Goal: Transaction & Acquisition: Purchase product/service

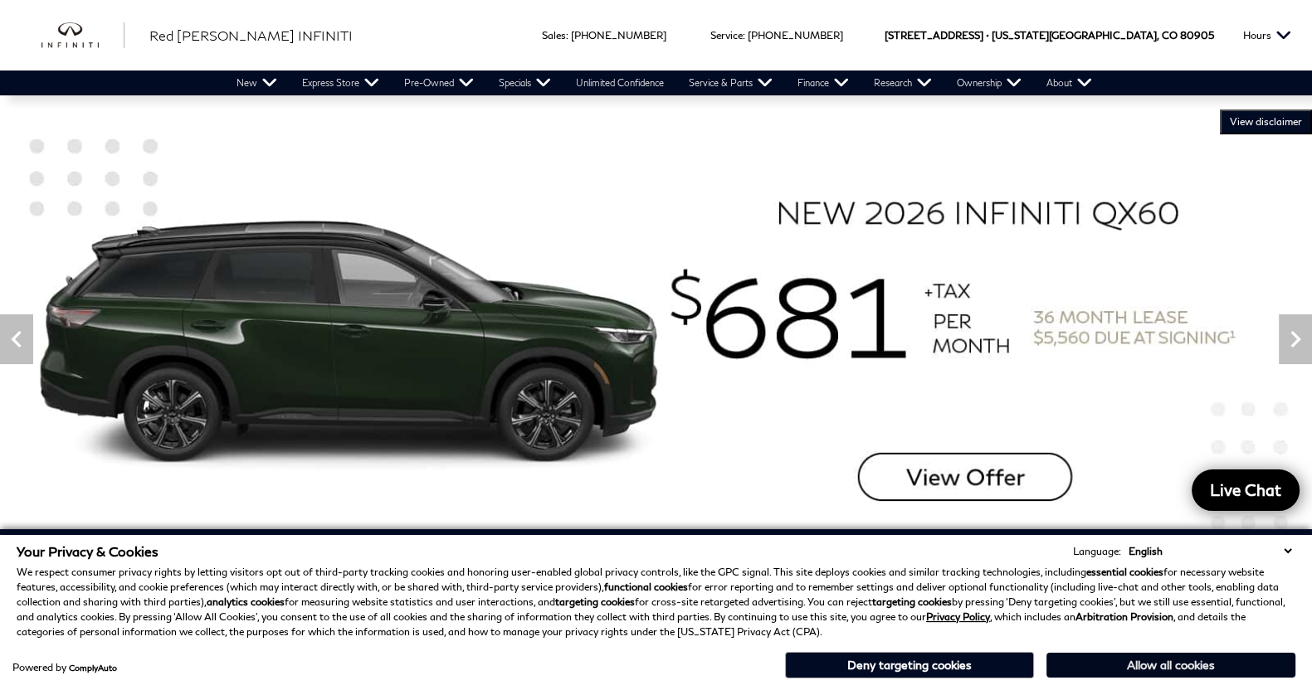
click at [1171, 669] on button "Allow all cookies" at bounding box center [1170, 665] width 249 height 25
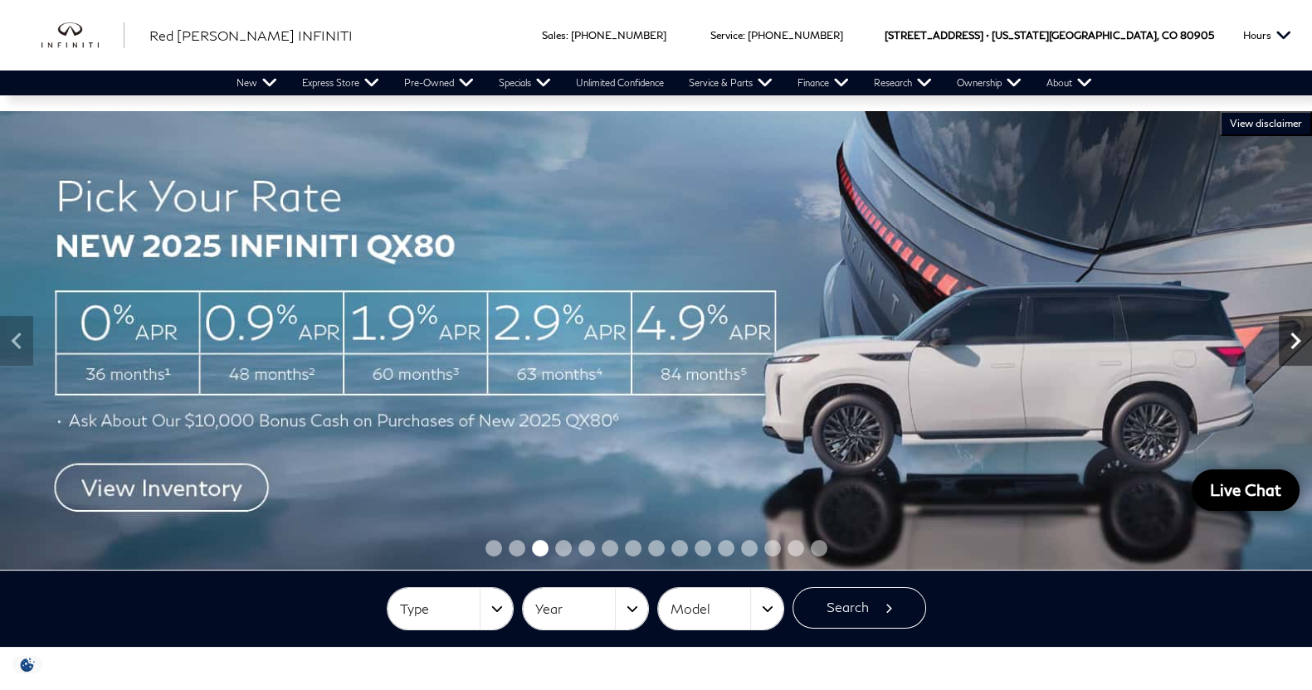
click at [1294, 347] on icon "Next" at bounding box center [1294, 340] width 33 height 33
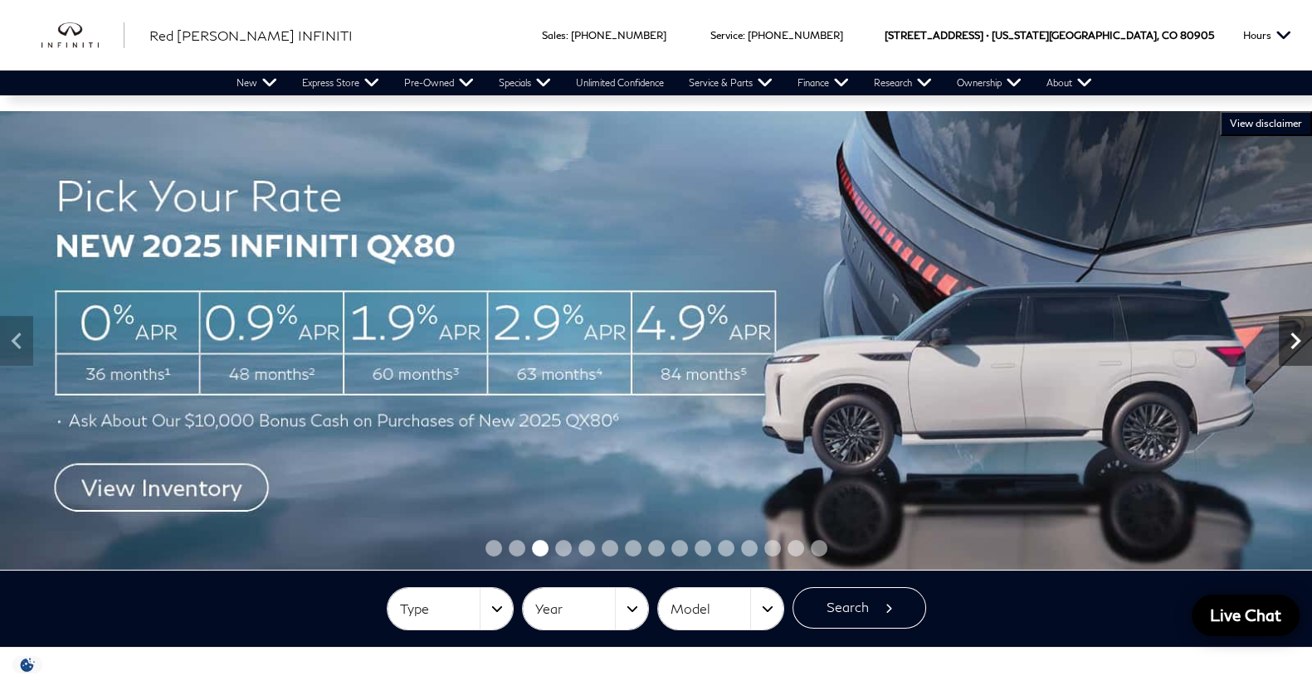
click at [1294, 347] on icon "Next" at bounding box center [1294, 340] width 33 height 33
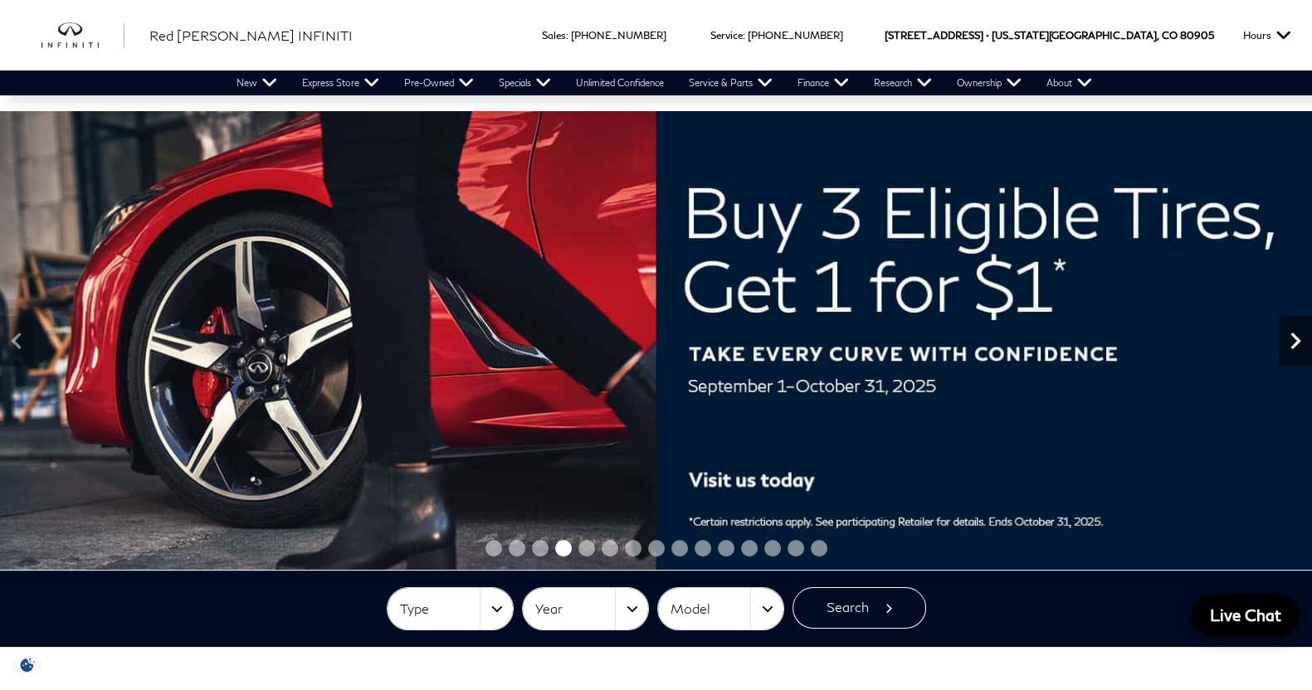
click at [1294, 347] on icon "Next" at bounding box center [1294, 340] width 33 height 33
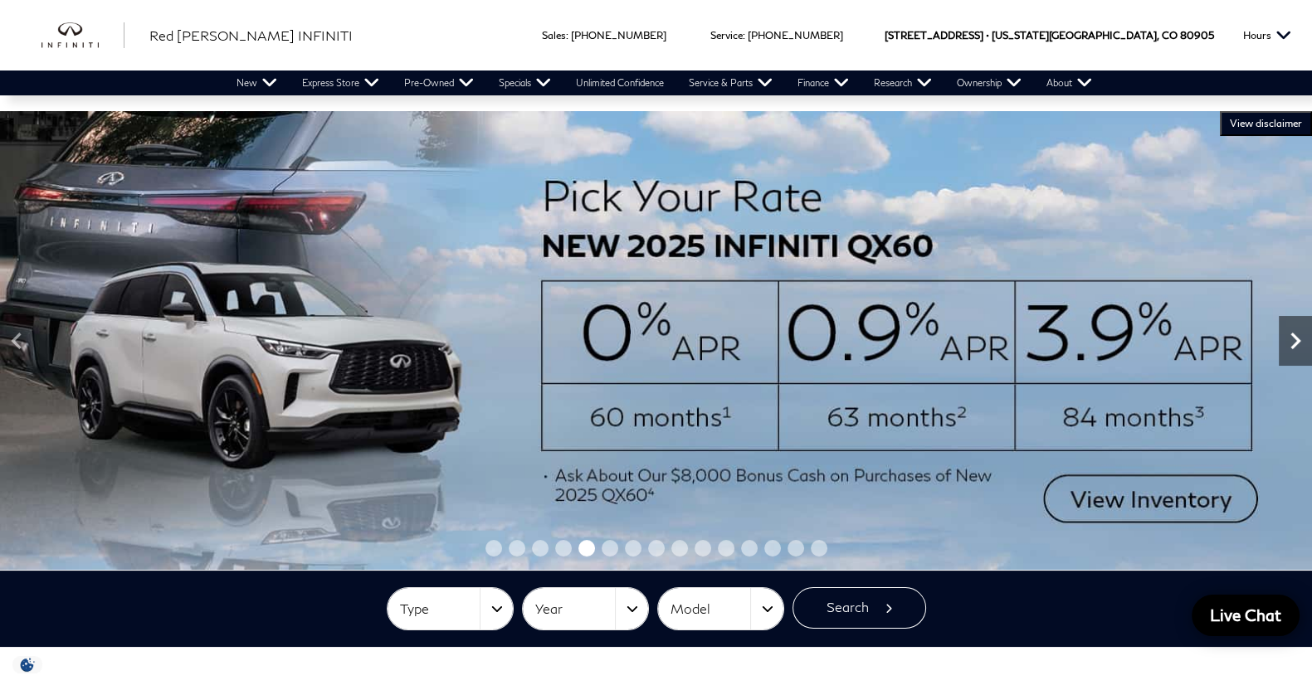
click at [1294, 347] on icon "Next" at bounding box center [1294, 340] width 33 height 33
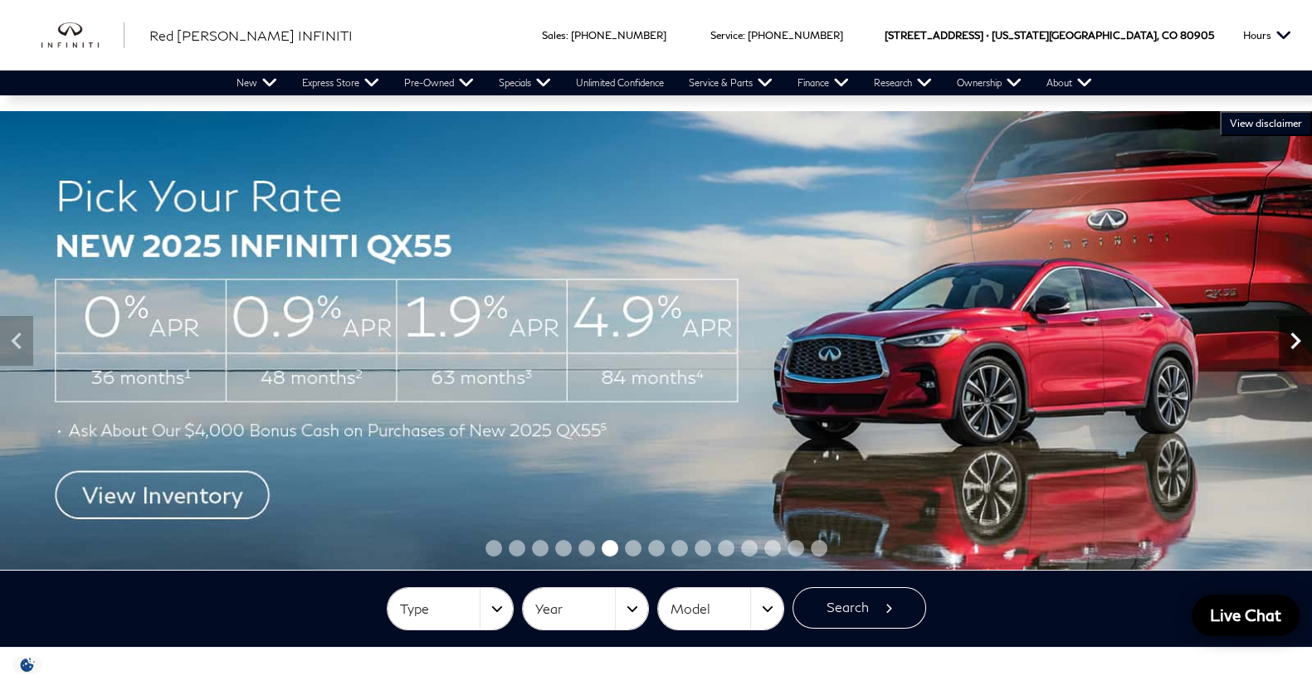
click at [1294, 347] on icon "Next" at bounding box center [1294, 340] width 33 height 33
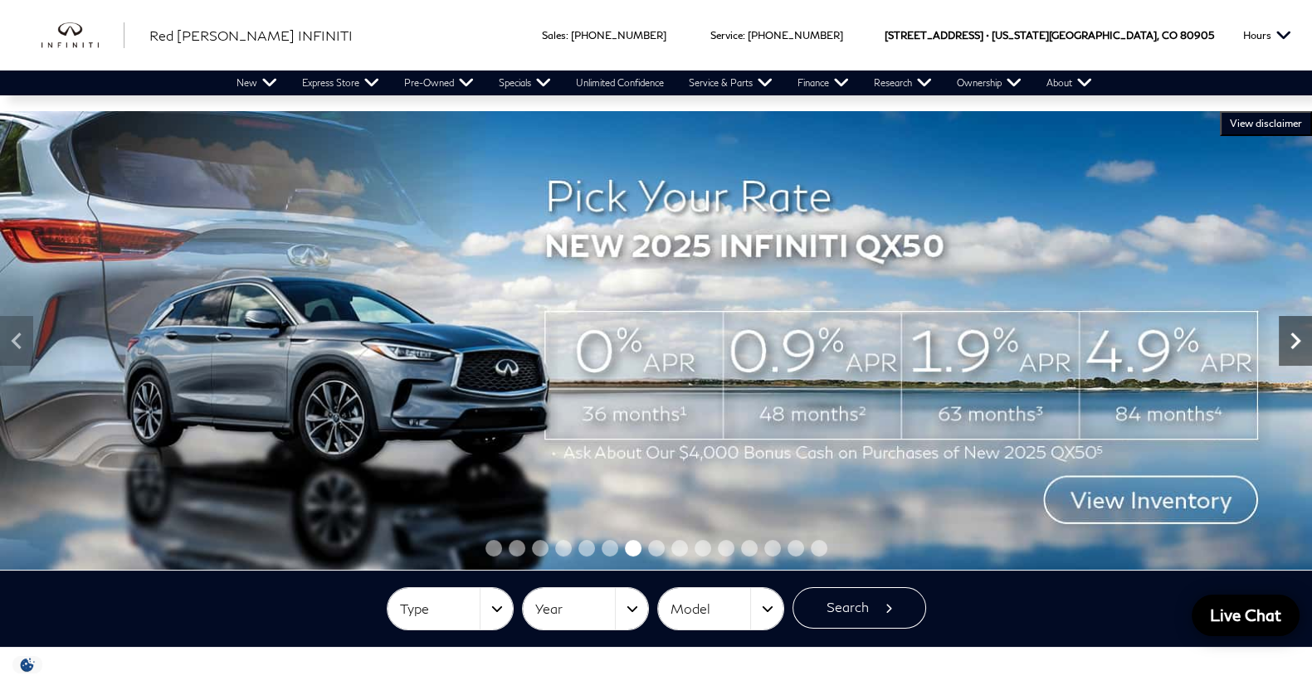
click at [1294, 347] on icon "Next" at bounding box center [1294, 340] width 33 height 33
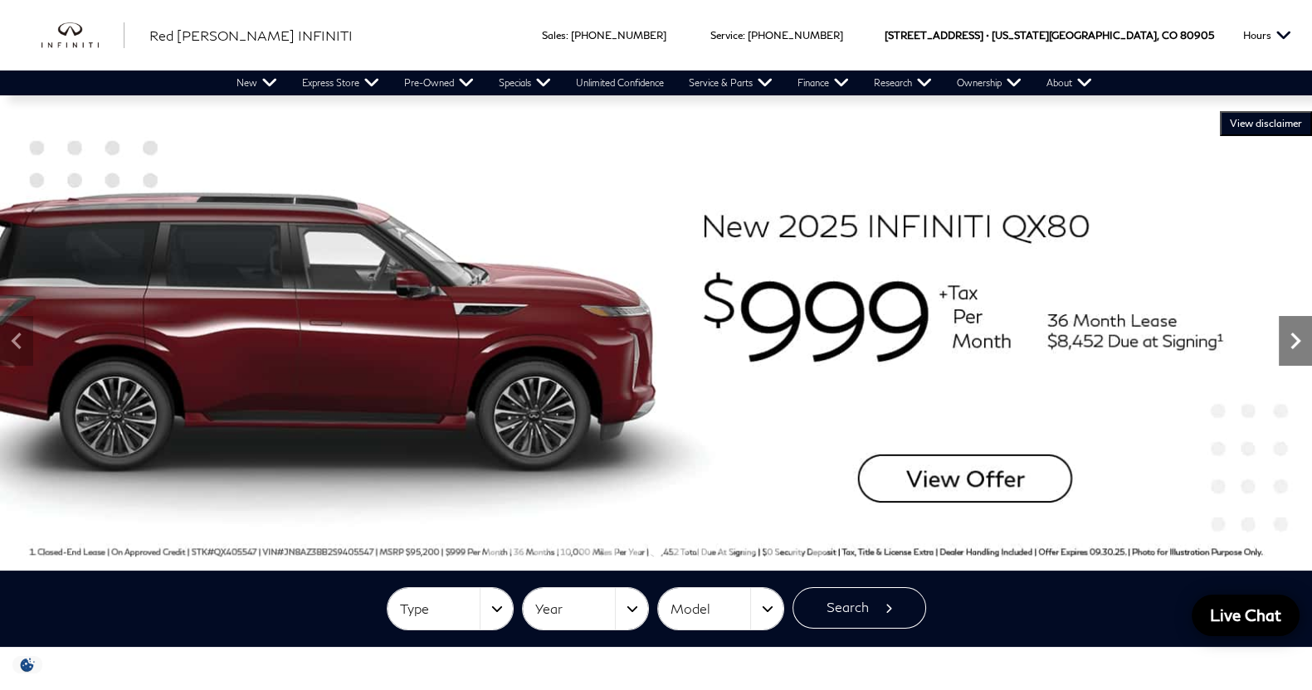
click at [1294, 347] on icon "Next" at bounding box center [1294, 340] width 33 height 33
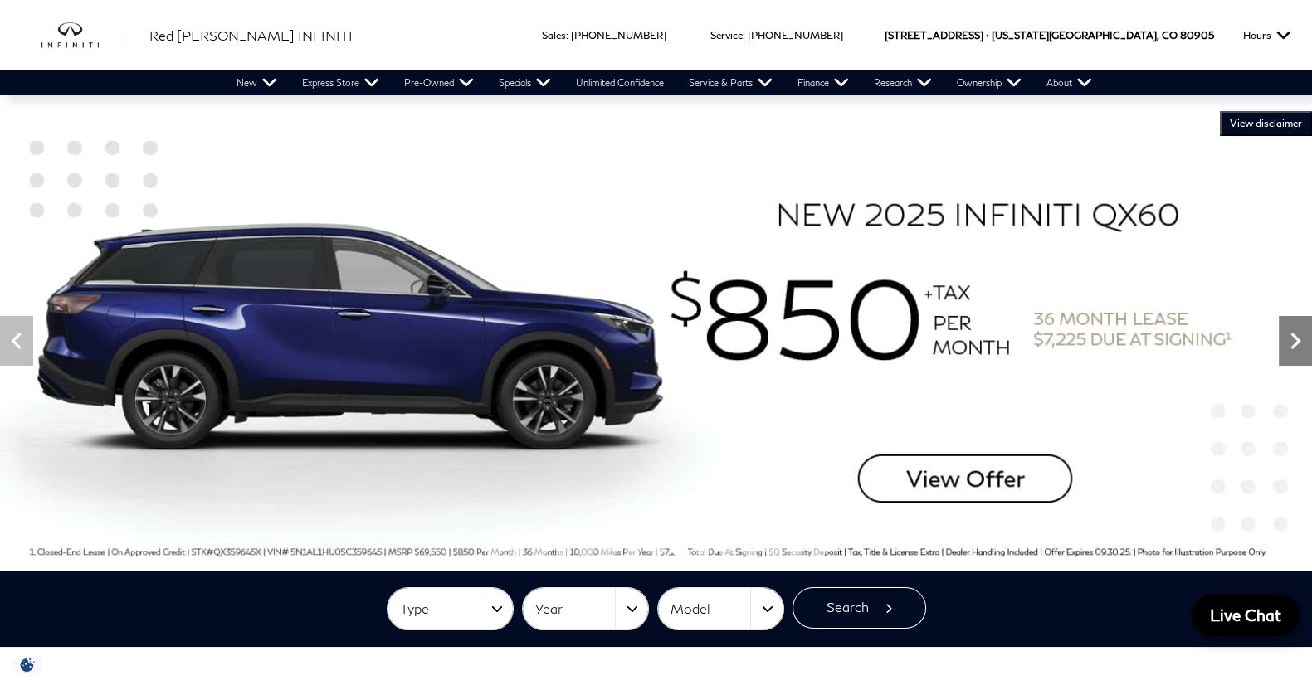
click at [1294, 347] on icon "Next" at bounding box center [1294, 340] width 33 height 33
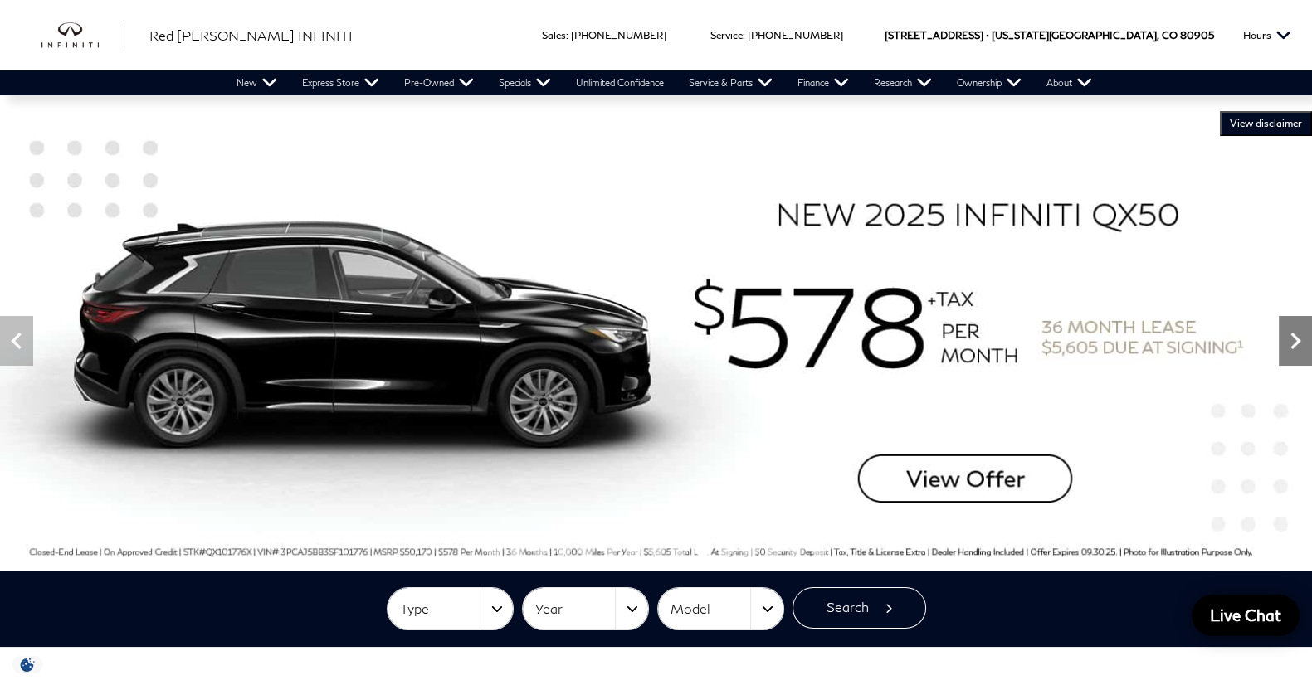
click at [1294, 347] on icon "Next" at bounding box center [1294, 340] width 33 height 33
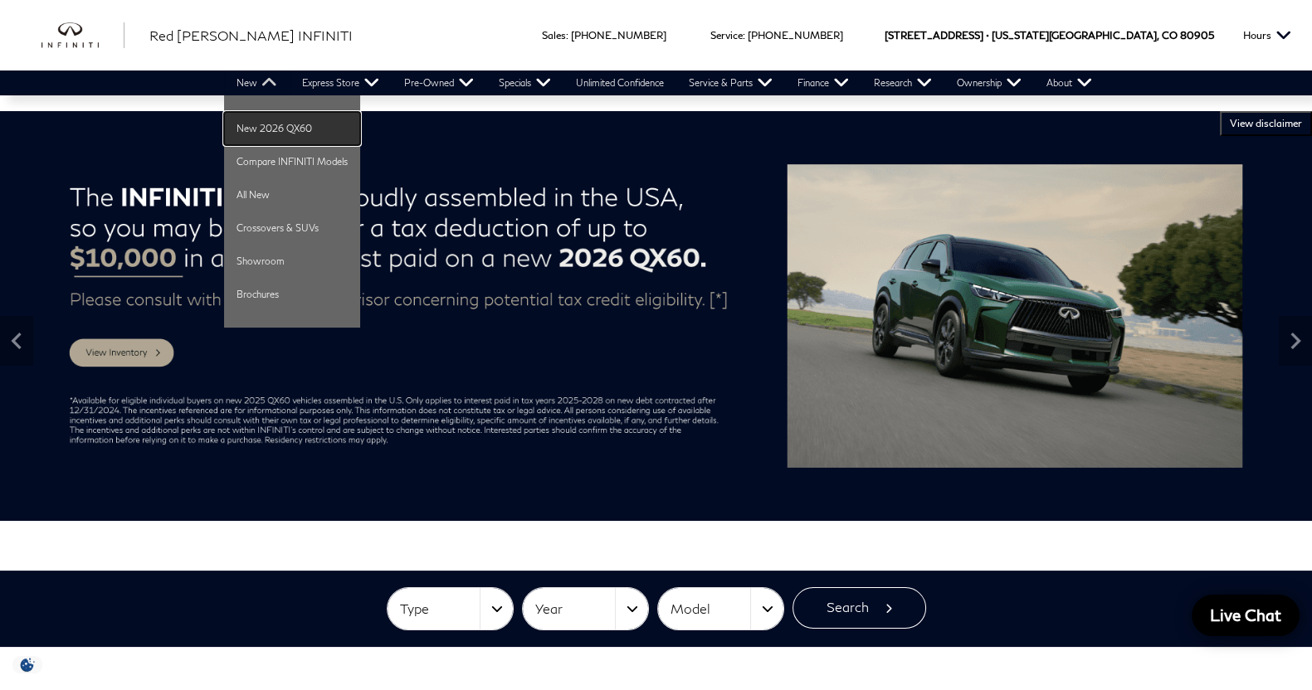
click at [236, 134] on link "New 2026 QX60" at bounding box center [292, 128] width 136 height 33
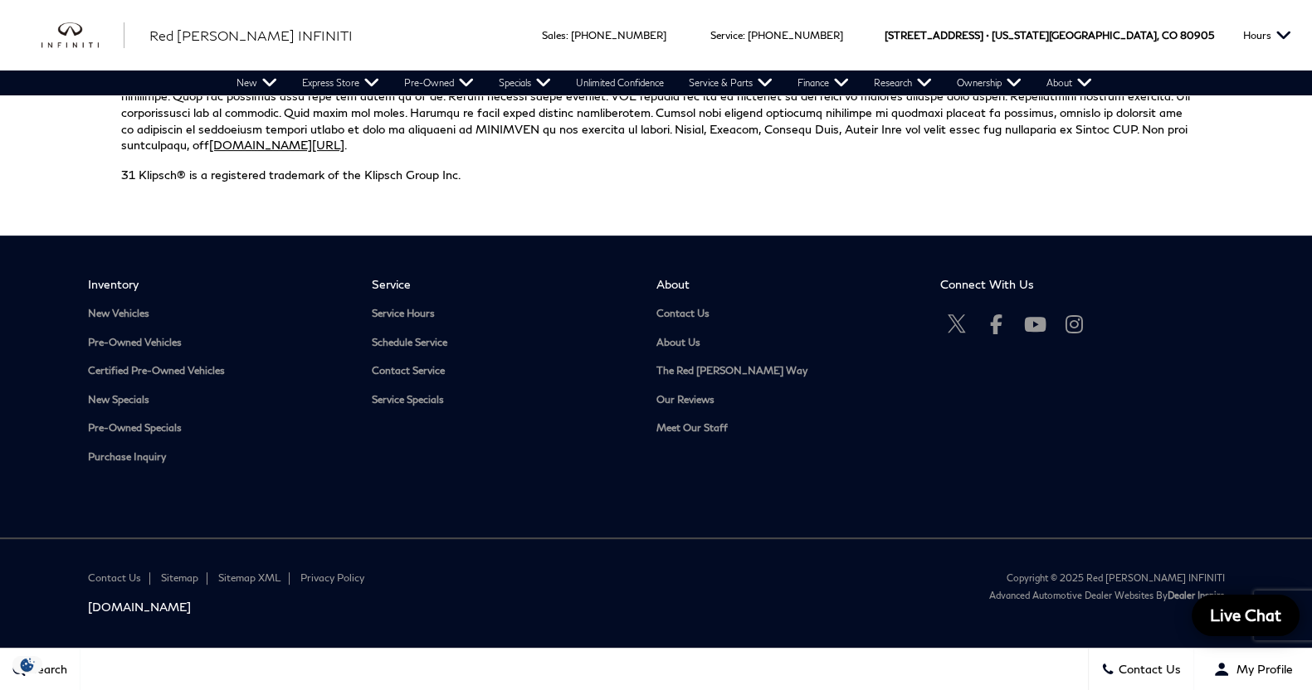
scroll to position [8034, 0]
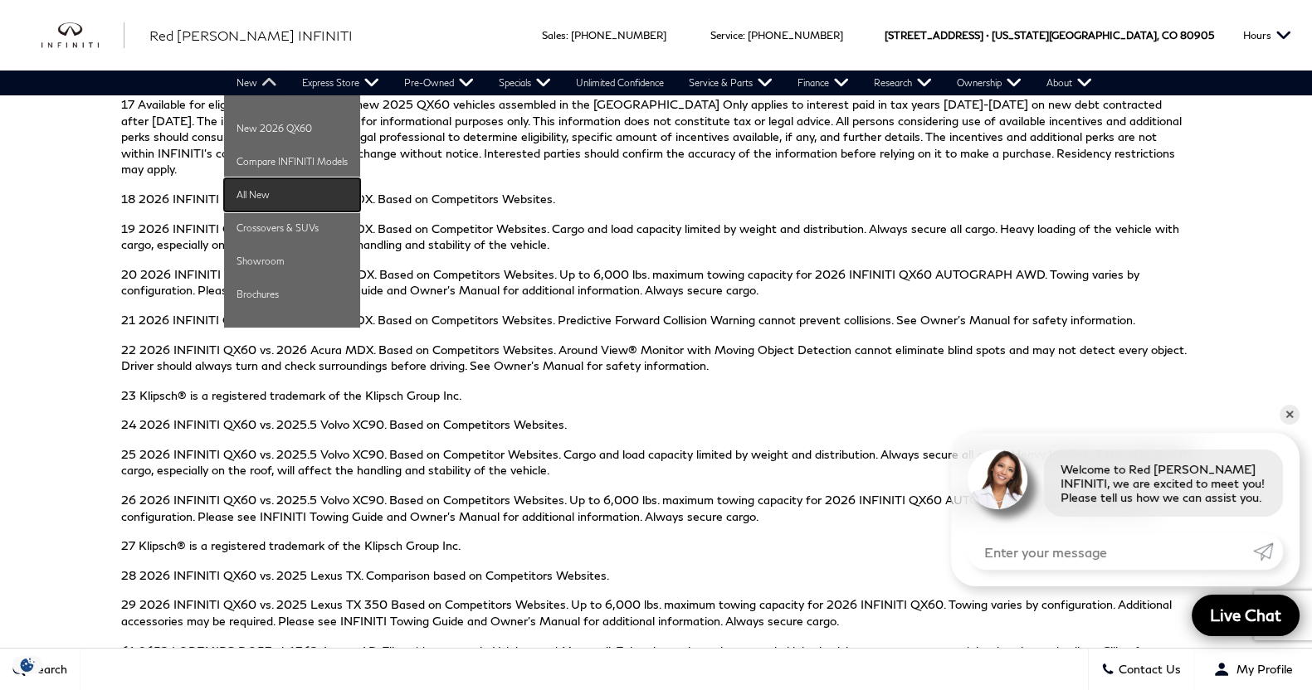
click at [244, 195] on link "All New" at bounding box center [292, 194] width 136 height 33
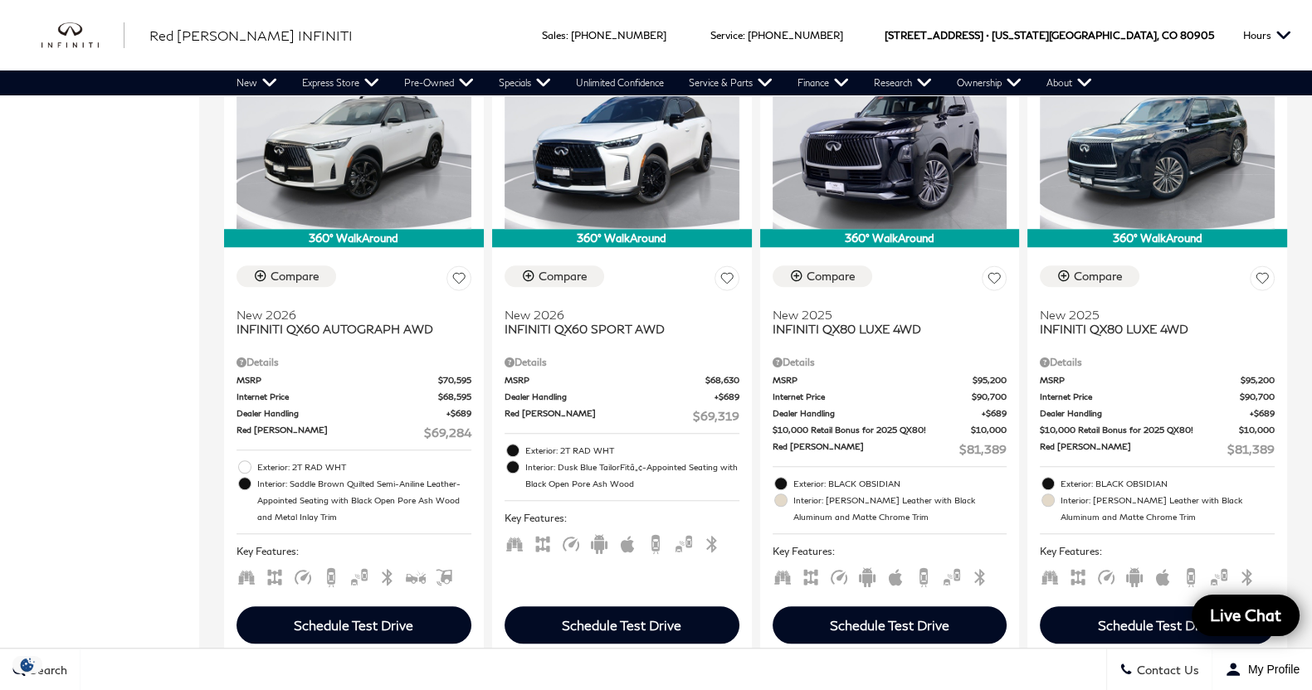
scroll to position [1106, 0]
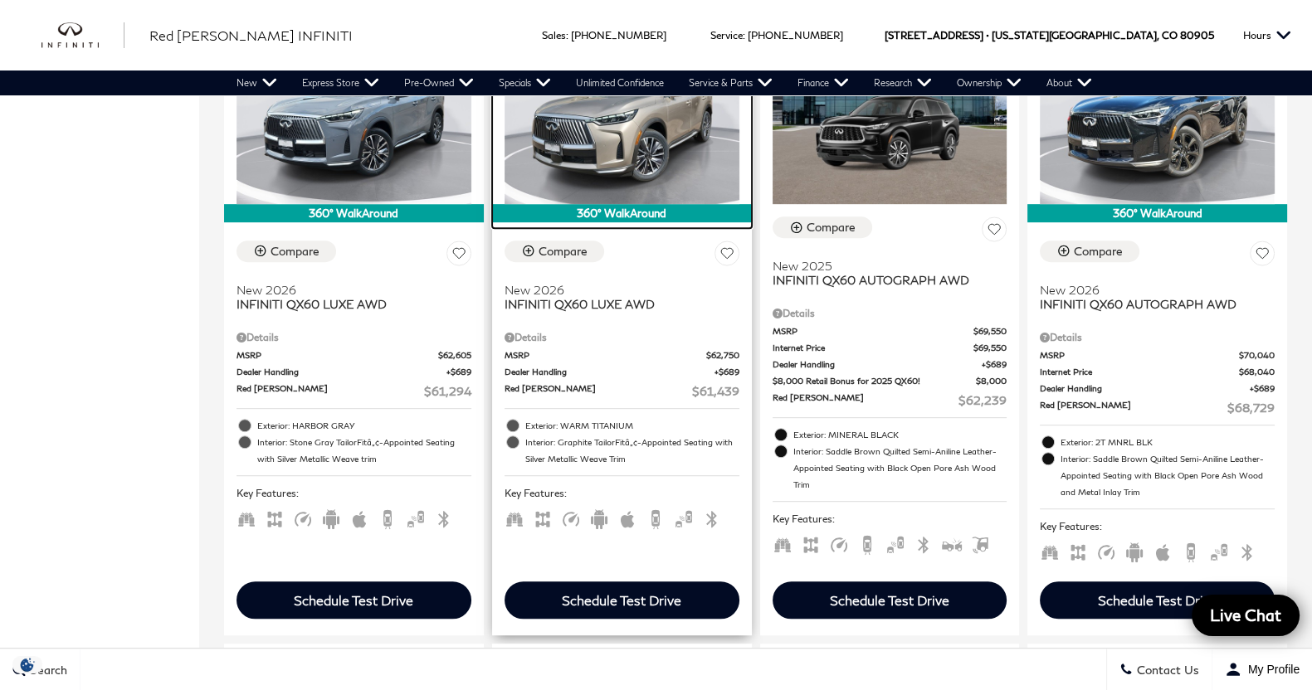
click at [504, 125] on img at bounding box center [621, 116] width 235 height 176
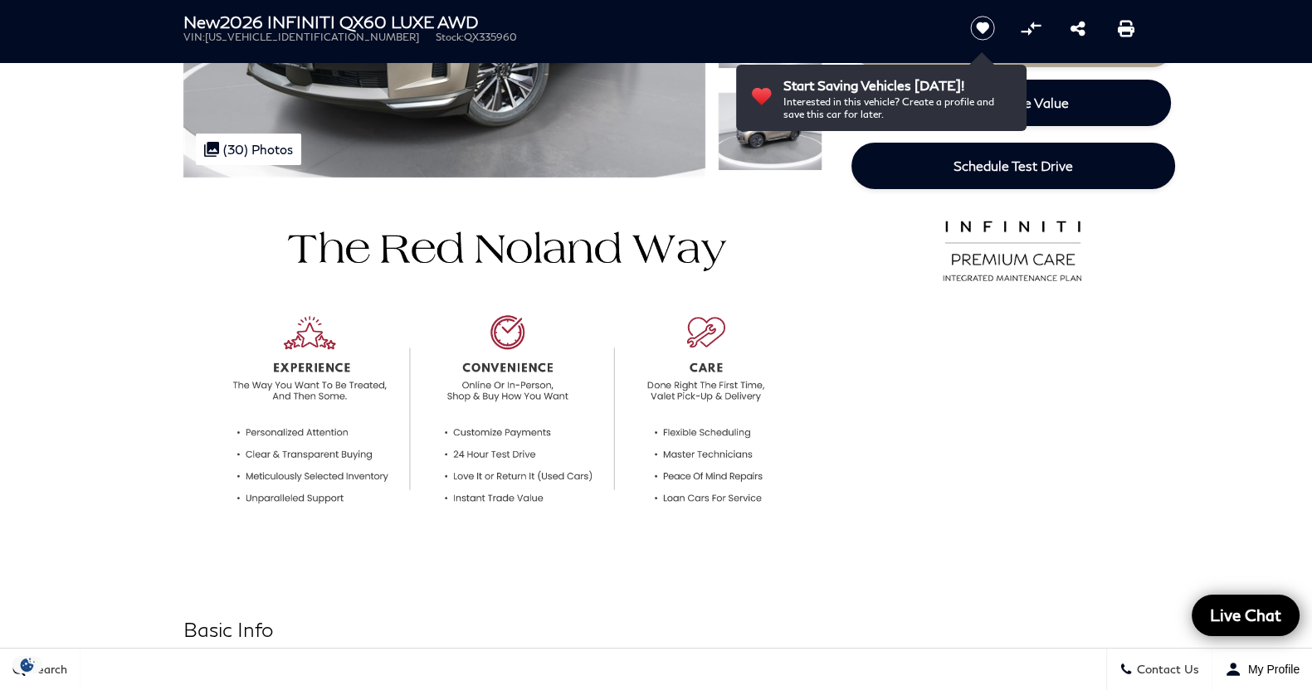
scroll to position [354, 0]
